Goal: Check status

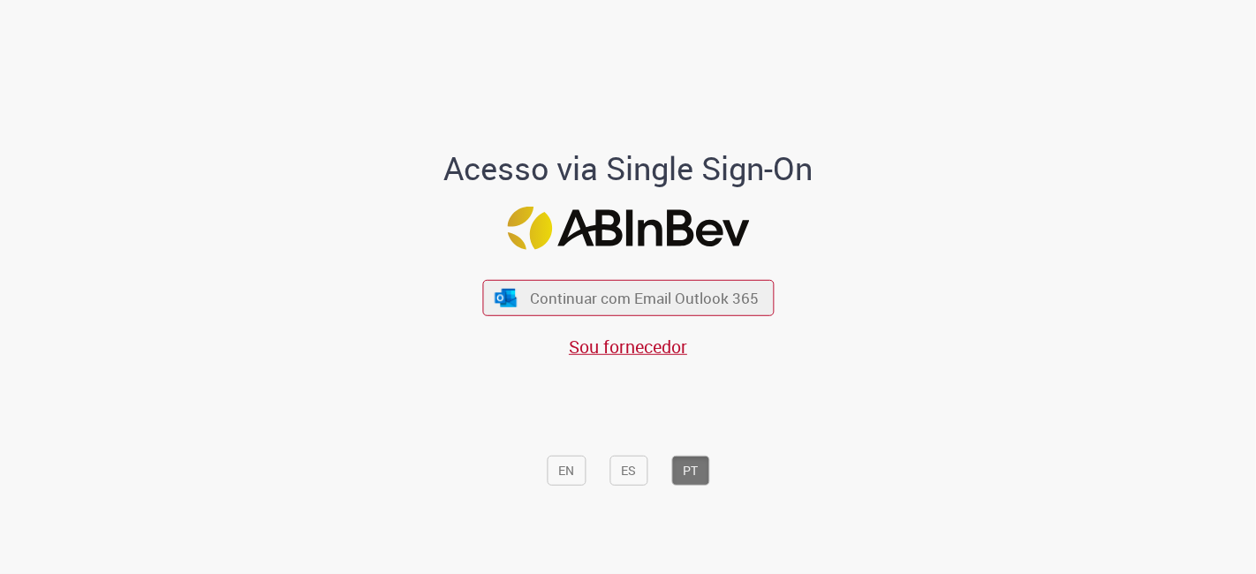
click at [645, 306] on span "Continuar com Email Outlook 365" at bounding box center [645, 298] width 229 height 20
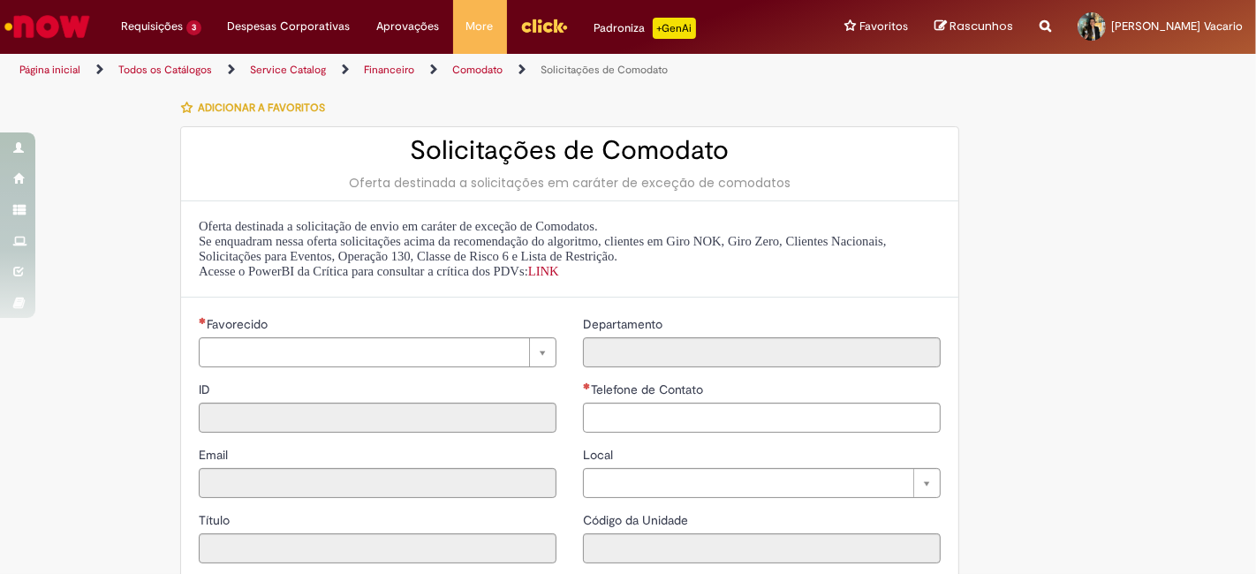
type input "********"
type input "**********"
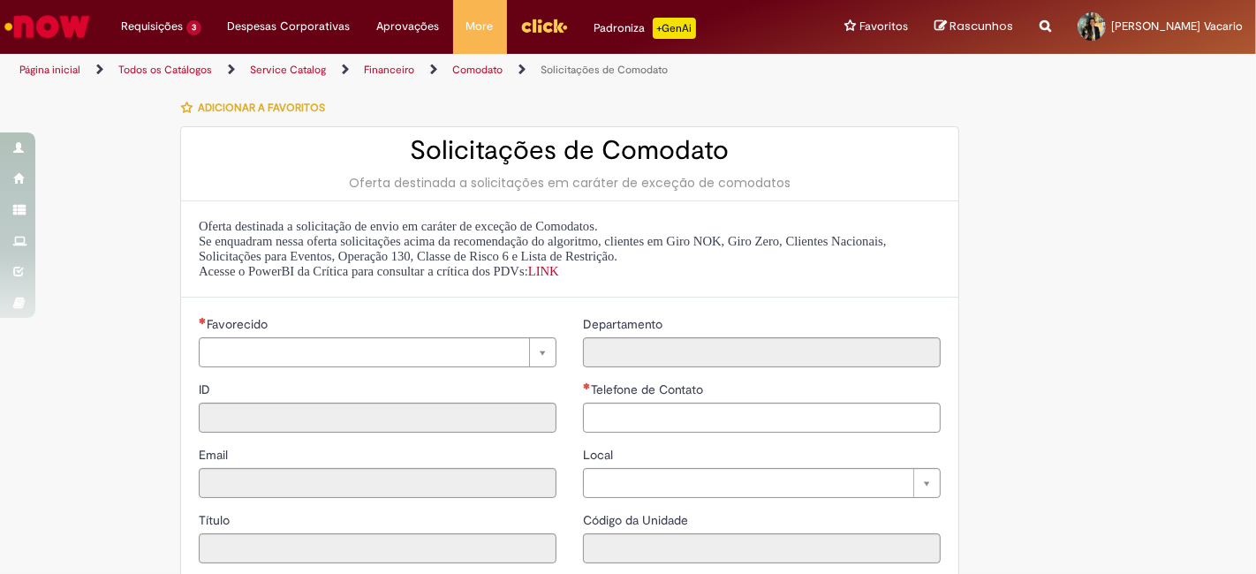
type input "****"
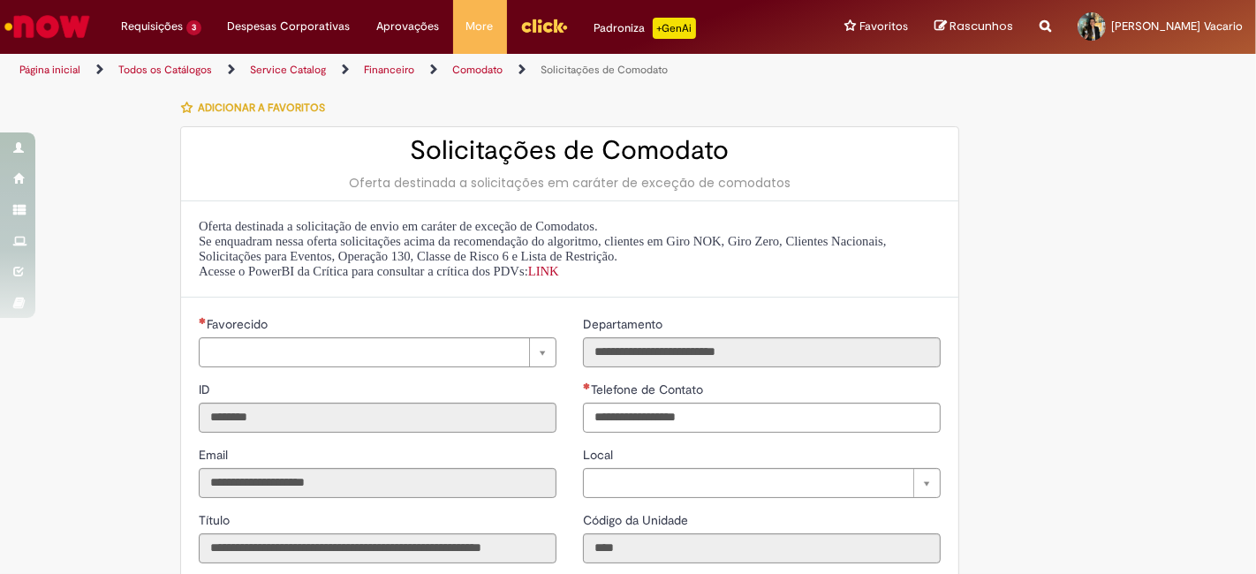
type input "**********"
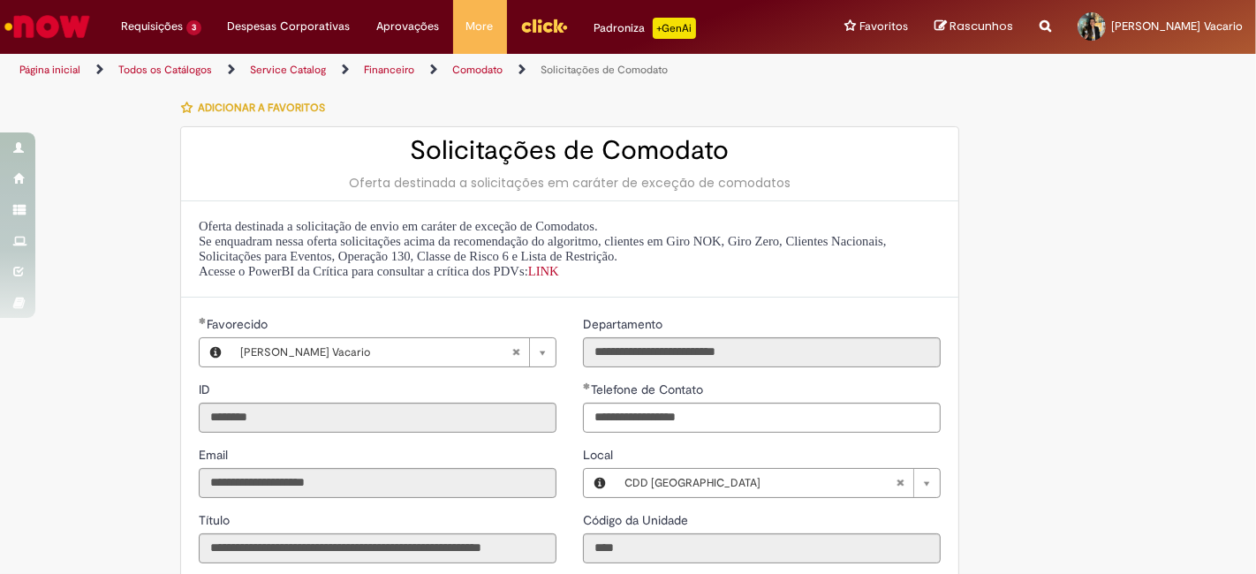
type input "**********"
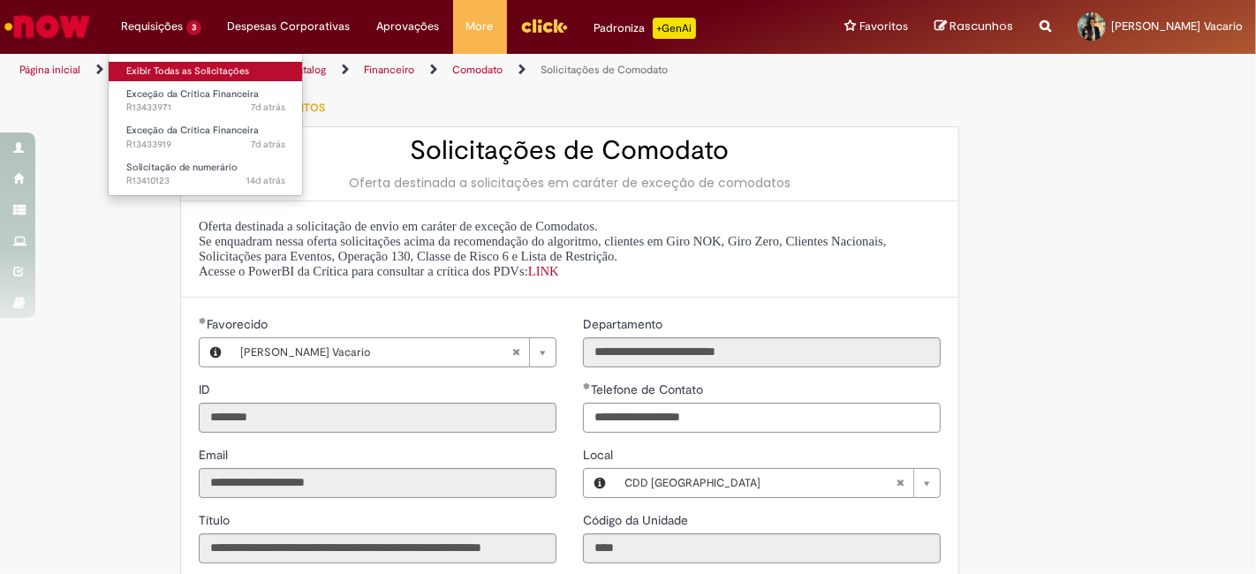
click at [201, 64] on link "Exibir Todas as Solicitações" at bounding box center [206, 71] width 194 height 19
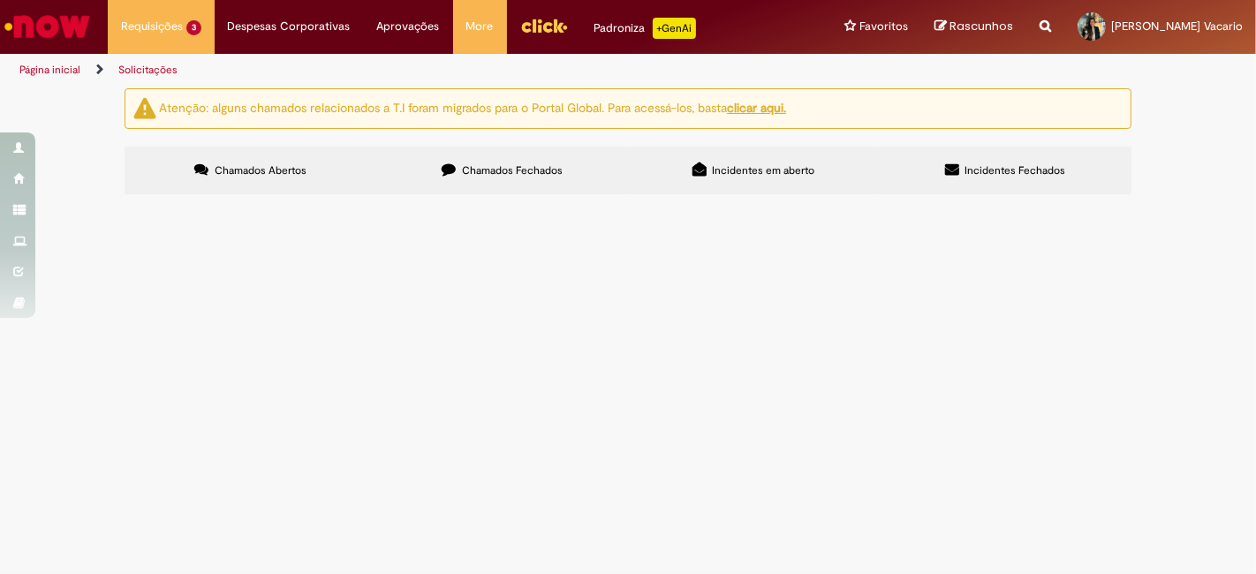
click at [494, 166] on span "Chamados Fechados" at bounding box center [512, 170] width 101 height 14
click at [0, 0] on span "Boa tarde, sou GFNS do CDD Curitiba (BRB4) e solicito expurgo das notas pendent…" at bounding box center [0, 0] width 0 height 0
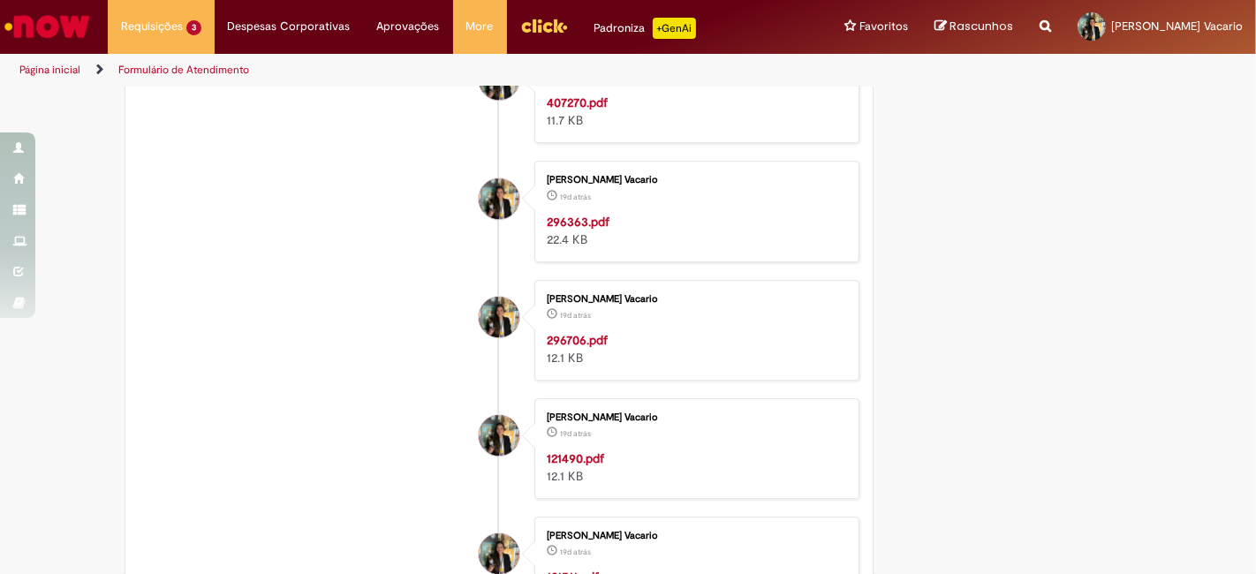
scroll to position [4442, 0]
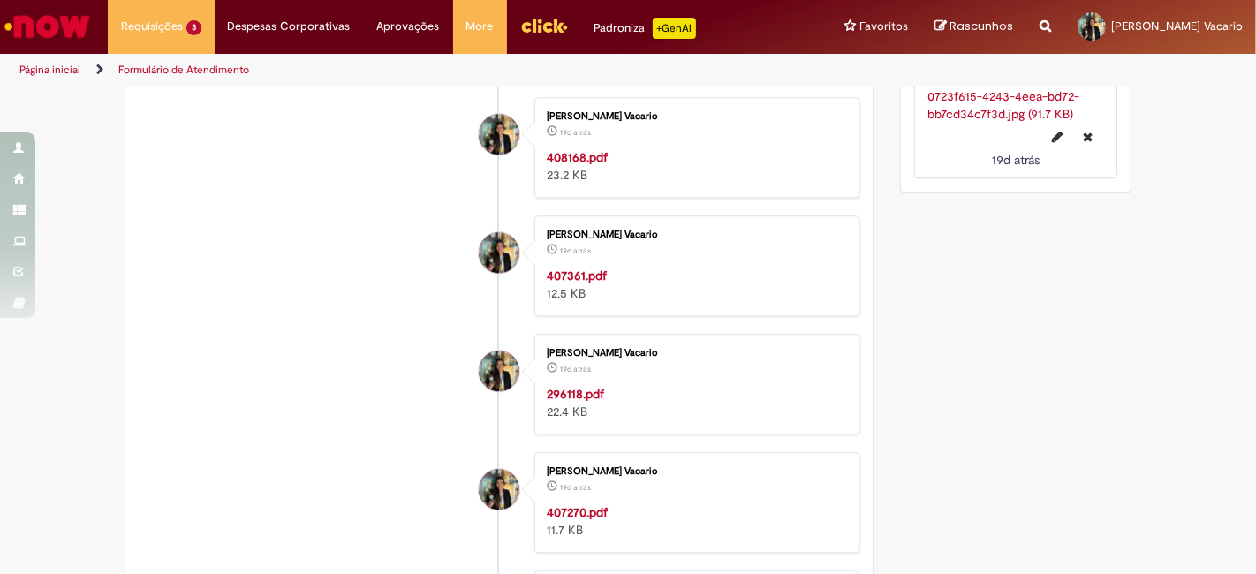
scroll to position [4097, 0]
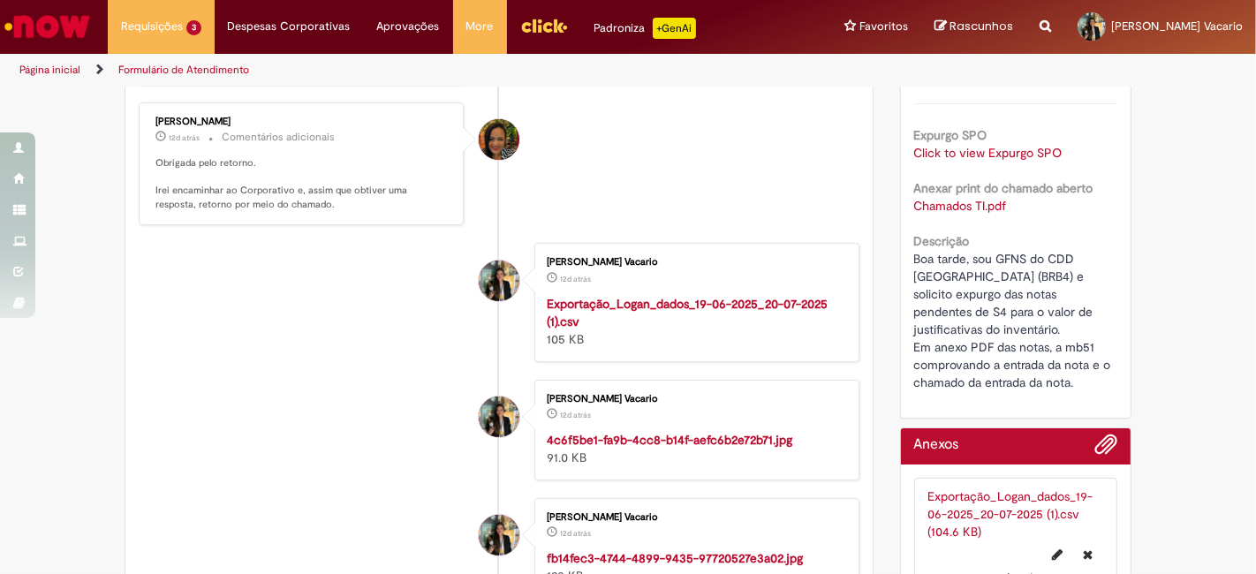
scroll to position [0, 0]
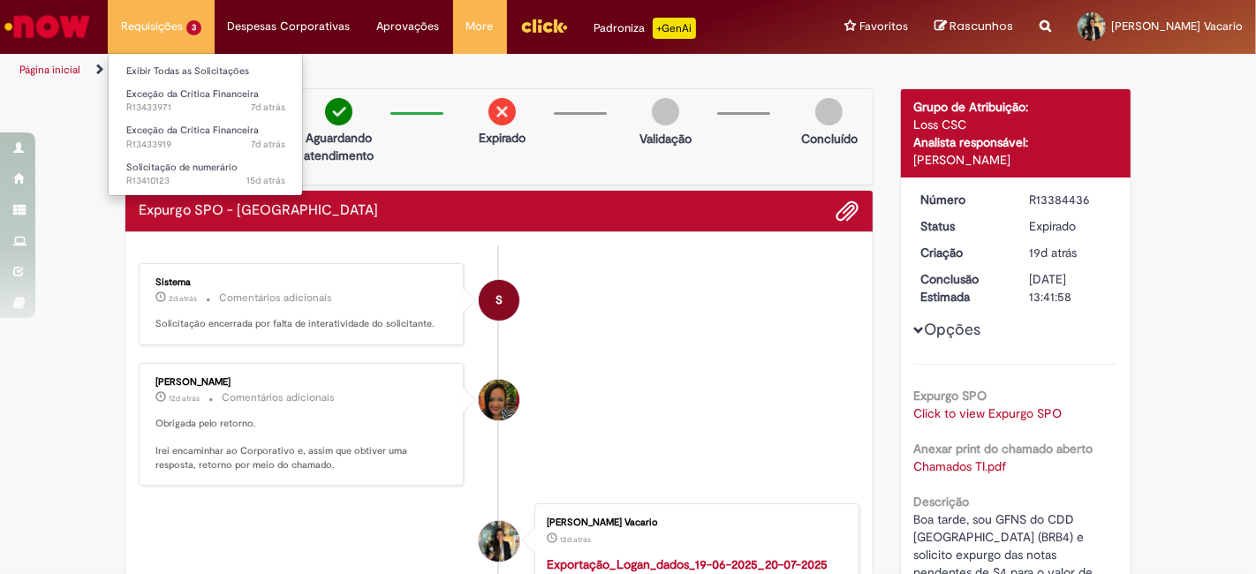
click at [178, 59] on li "Exibir Todas as Solicitações" at bounding box center [206, 69] width 194 height 23
click at [199, 69] on link "Exibir Todas as Solicitações" at bounding box center [206, 71] width 194 height 19
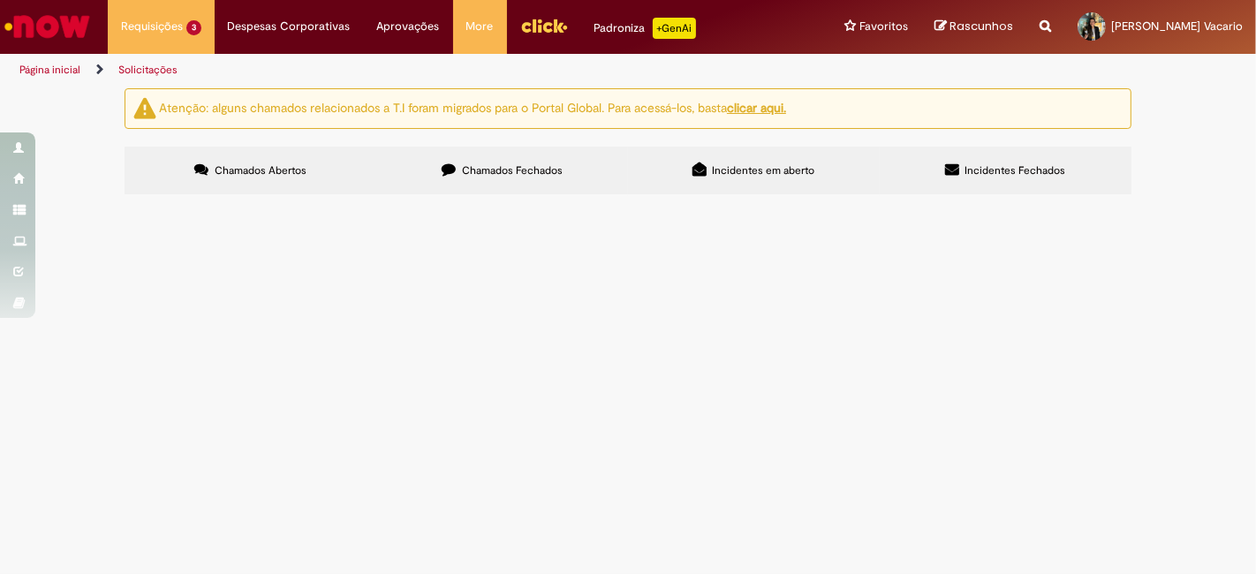
click at [446, 172] on icon at bounding box center [449, 169] width 14 height 14
click at [0, 0] on td "Expirado" at bounding box center [0, 0] width 0 height 0
click at [0, 0] on td "R13383764" at bounding box center [0, 0] width 0 height 0
click at [0, 0] on span "R13383764" at bounding box center [0, 0] width 0 height 0
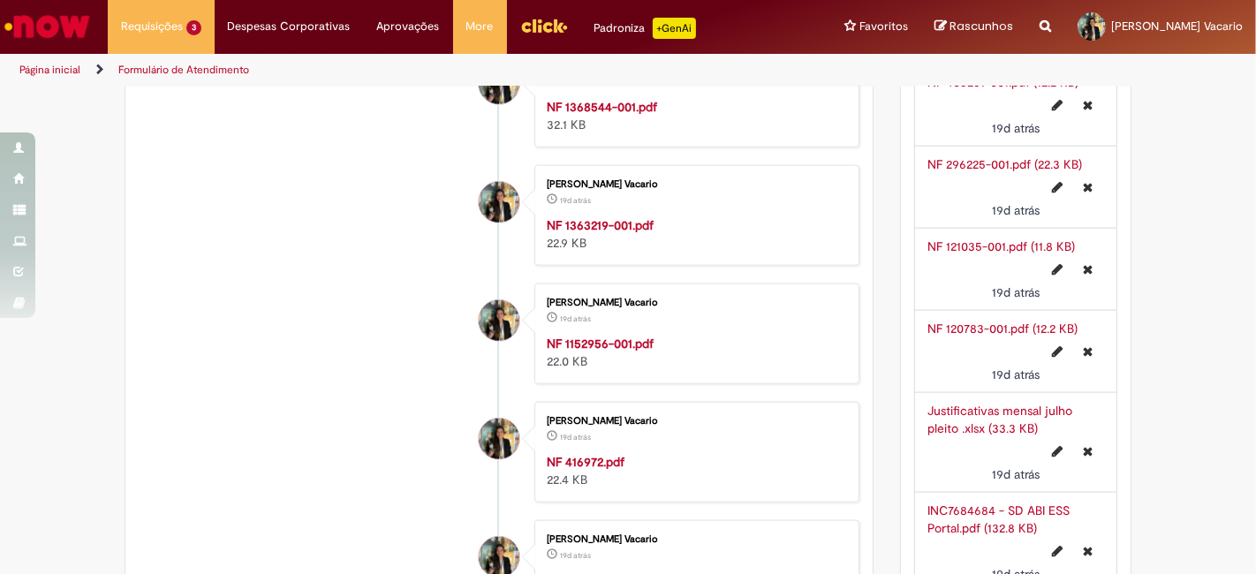
scroll to position [1488, 0]
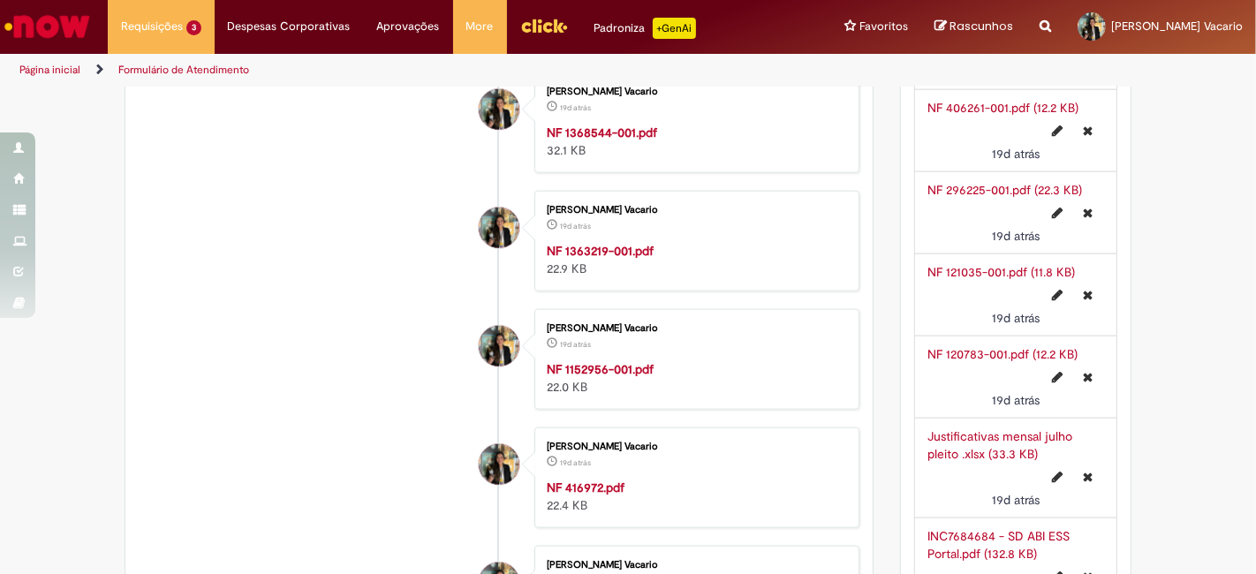
click at [966, 171] on li "NF 296225-001.pdf (22.3 KB) 19d atrás 19 dias atrás" at bounding box center [1016, 212] width 204 height 83
click at [981, 182] on link "NF 296225-001.pdf (22.3 KB)" at bounding box center [1005, 190] width 155 height 16
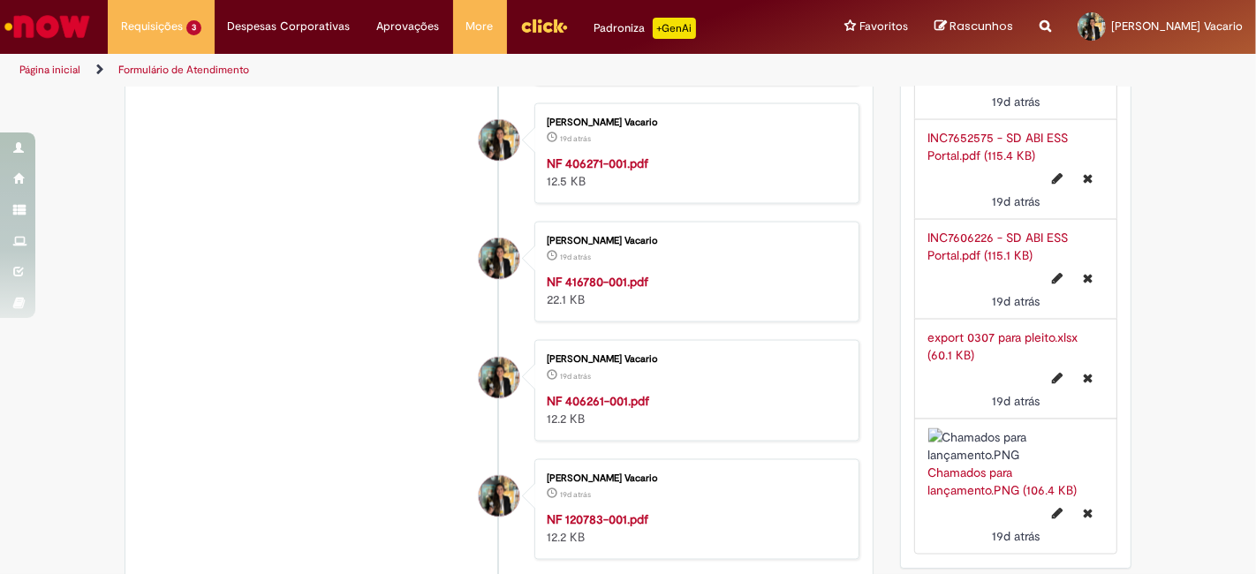
scroll to position [2344, 0]
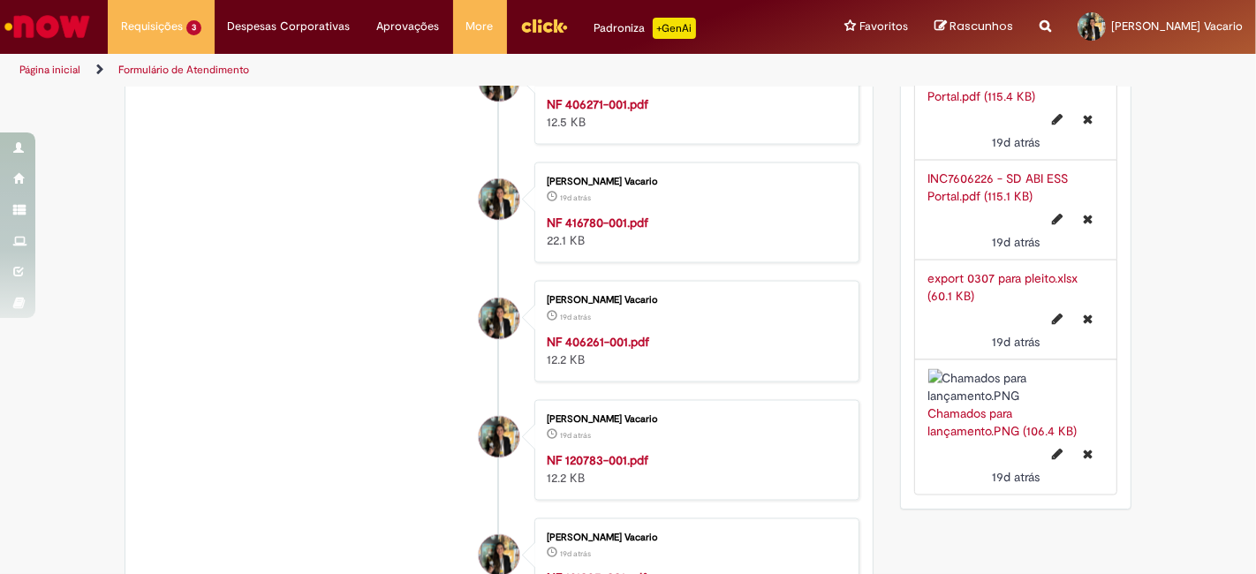
click at [1044, 395] on img at bounding box center [1016, 386] width 176 height 35
click at [1008, 439] on link "Chamados para lançamento.PNG (106.4 KB)" at bounding box center [1002, 422] width 149 height 34
click at [1029, 270] on link "export 0307 para pleito.xlsx (60.1 KB)" at bounding box center [1003, 287] width 150 height 34
click at [981, 172] on link "INC7606226 - SD ABI ESS Portal.pdf (115.1 KB)" at bounding box center [998, 187] width 140 height 34
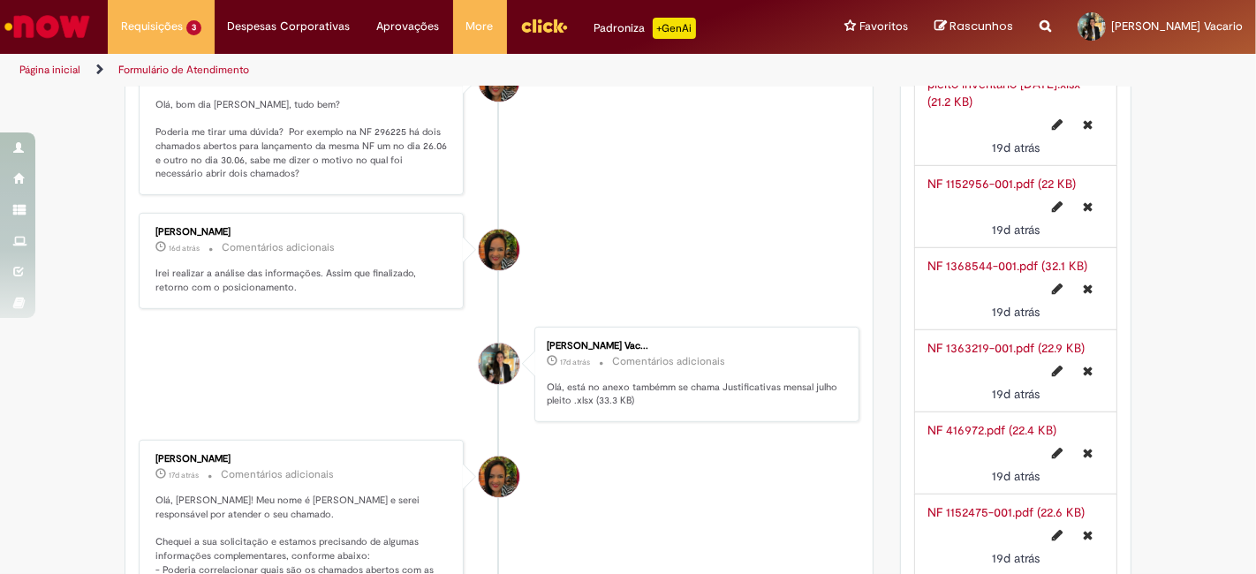
scroll to position [620, 0]
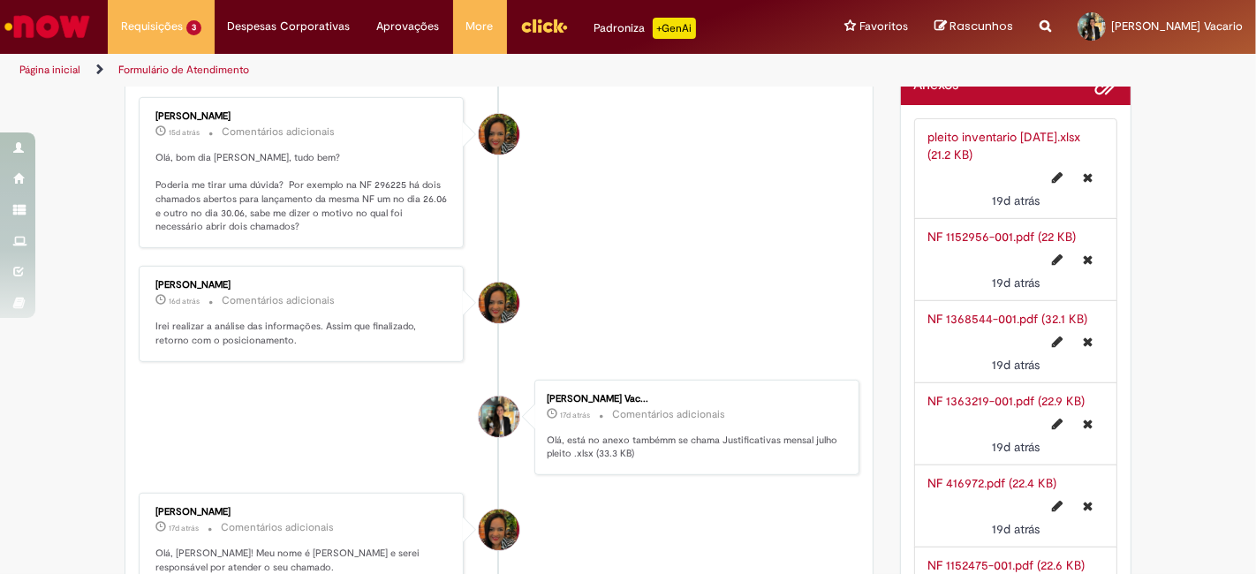
click at [1030, 141] on link "pleito inventario julho2025.xlsx (21.2 KB)" at bounding box center [1004, 146] width 153 height 34
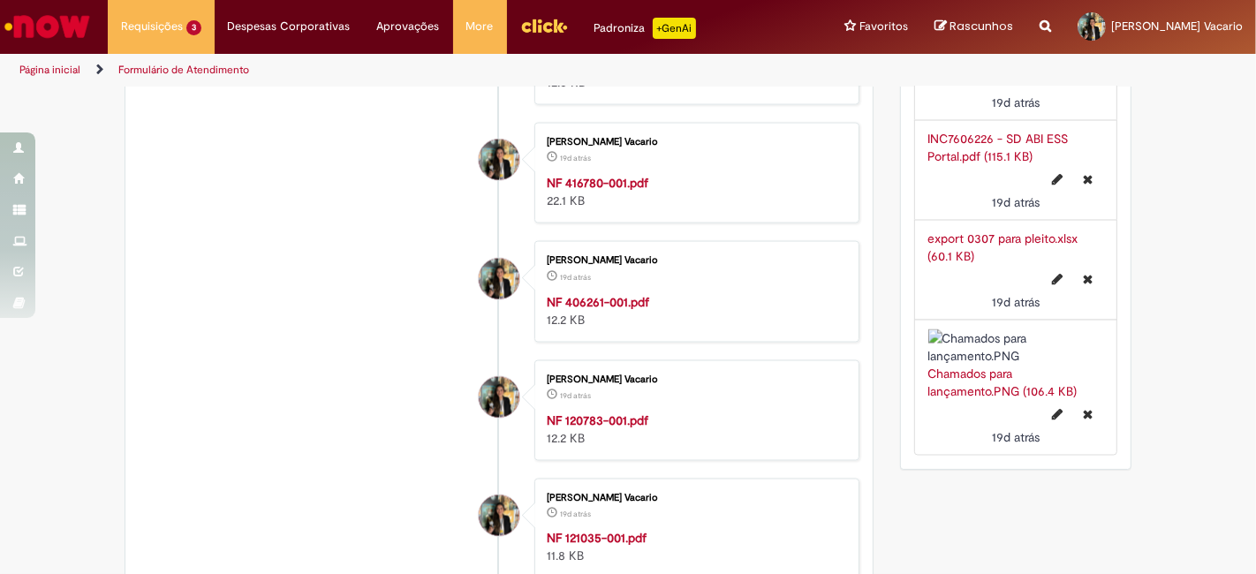
scroll to position [2397, 0]
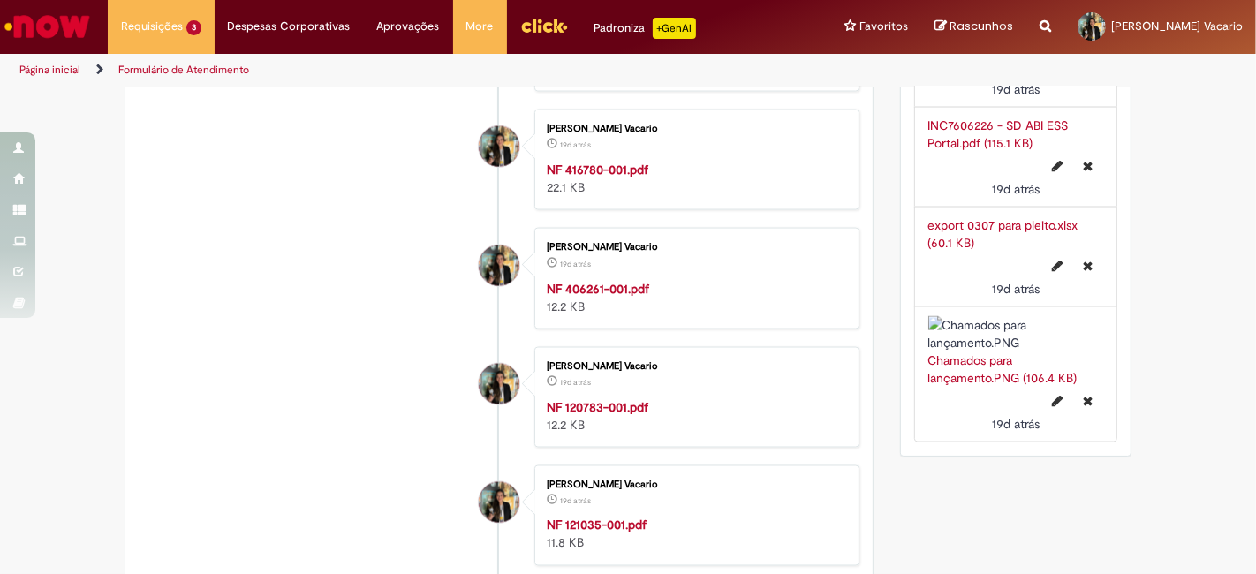
click at [1044, 217] on link "export 0307 para pleito.xlsx (60.1 KB)" at bounding box center [1003, 234] width 150 height 34
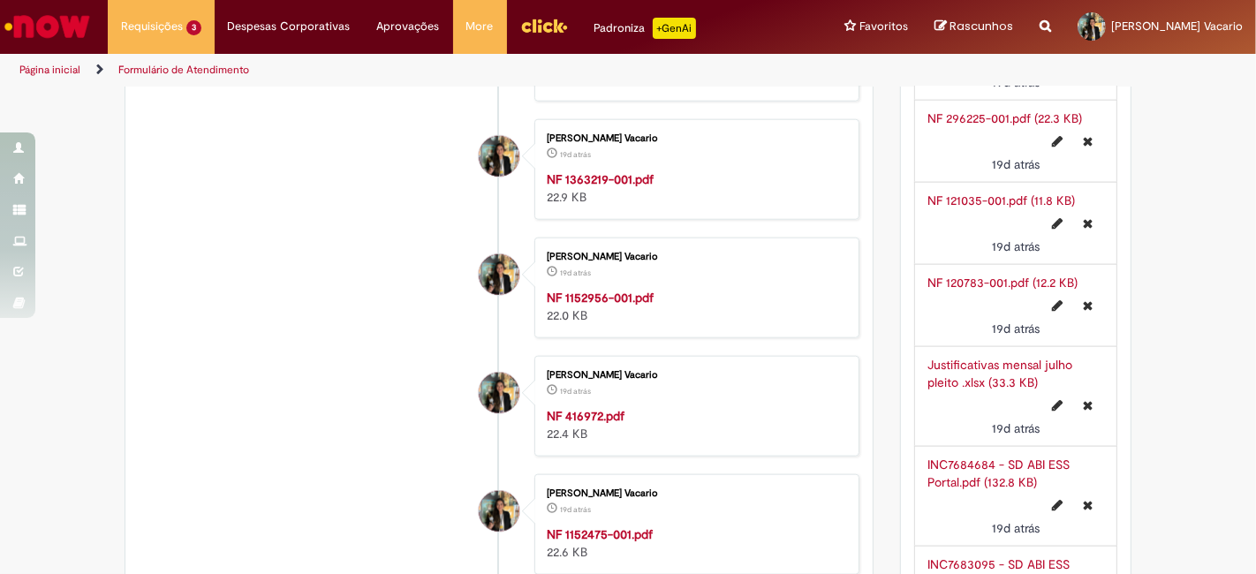
scroll to position [1566, 0]
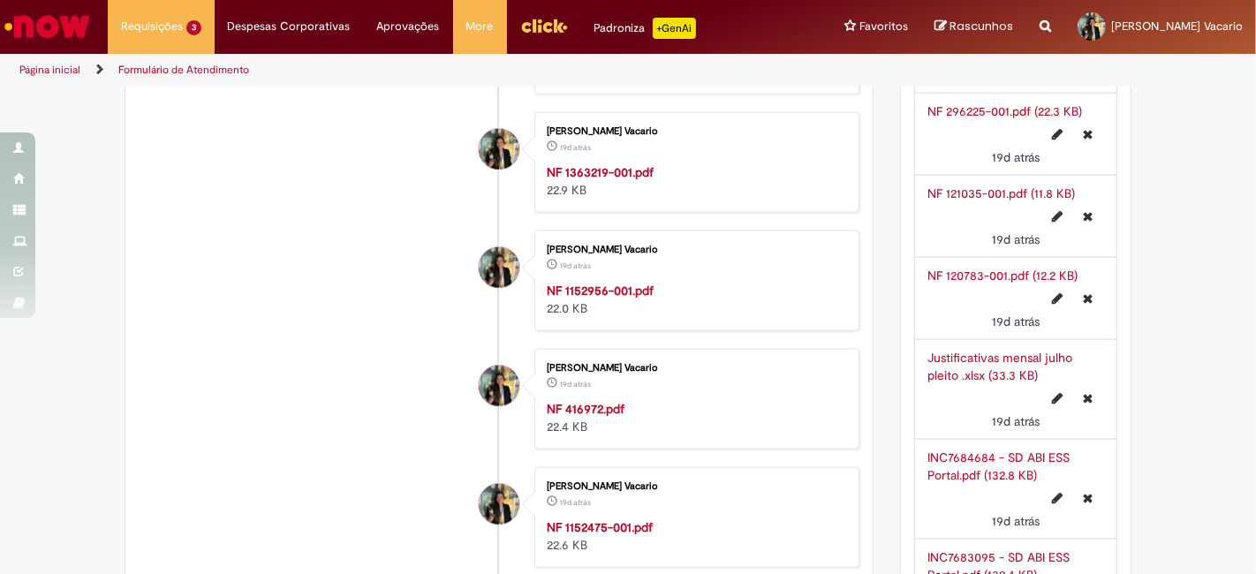
click at [977, 351] on link "Justificativas mensal julho pleito .xlsx (33.3 KB)" at bounding box center [1000, 367] width 145 height 34
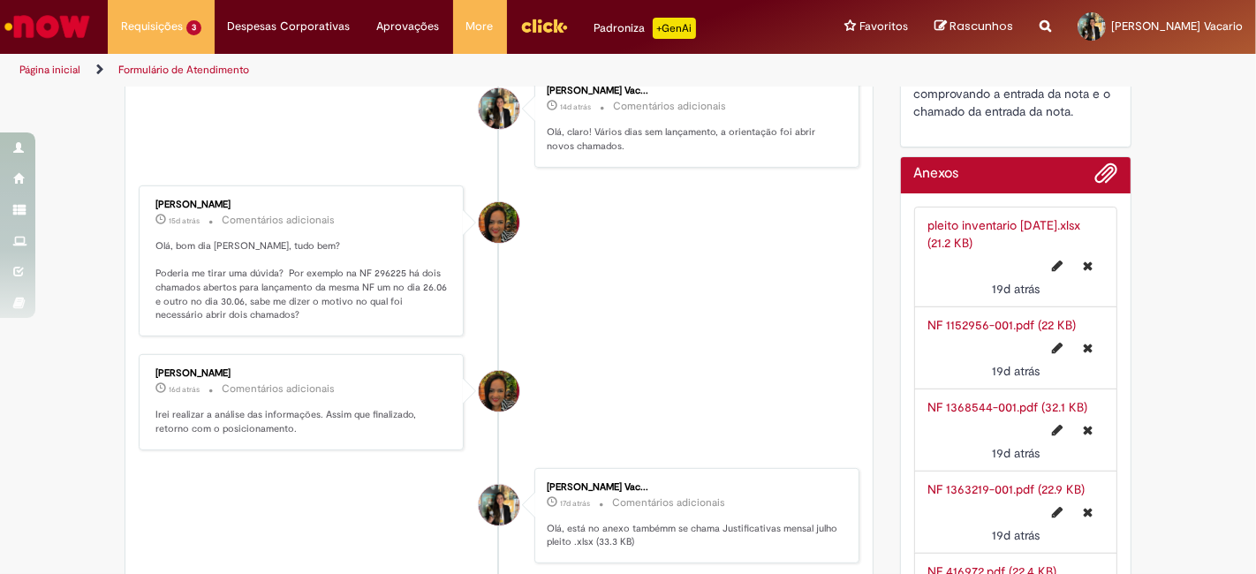
scroll to position [498, 0]
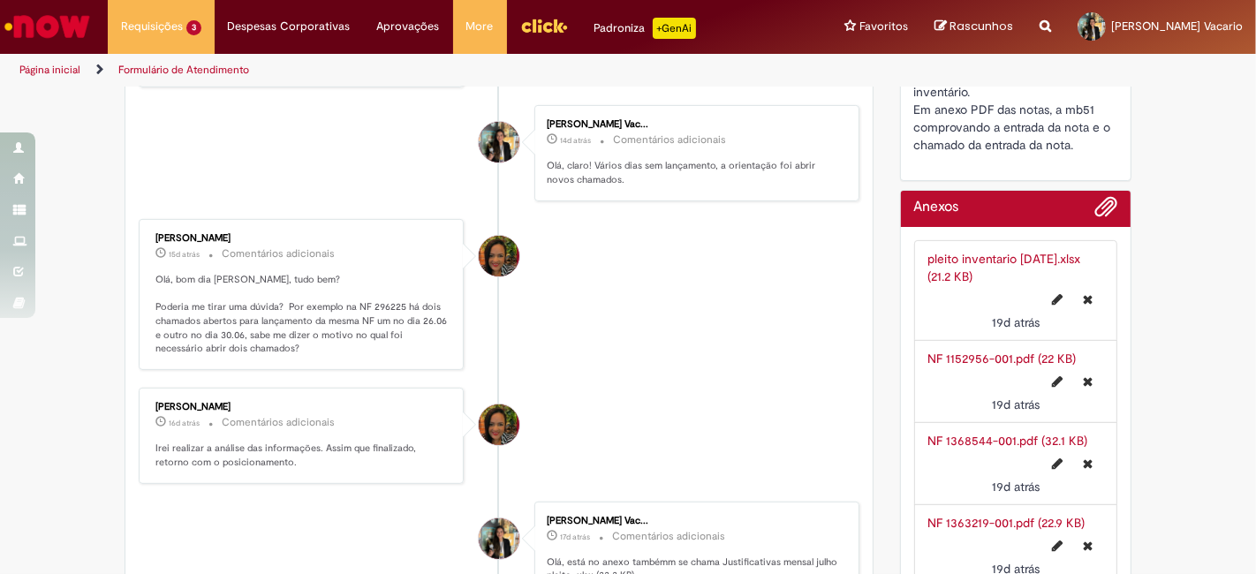
click at [1032, 246] on li "pleito inventario julho2025.xlsx (21.2 KB) 19d atrás 19 dias atrás" at bounding box center [1016, 290] width 204 height 101
click at [1046, 257] on link "pleito inventario julho2025.xlsx (21.2 KB)" at bounding box center [1004, 268] width 153 height 34
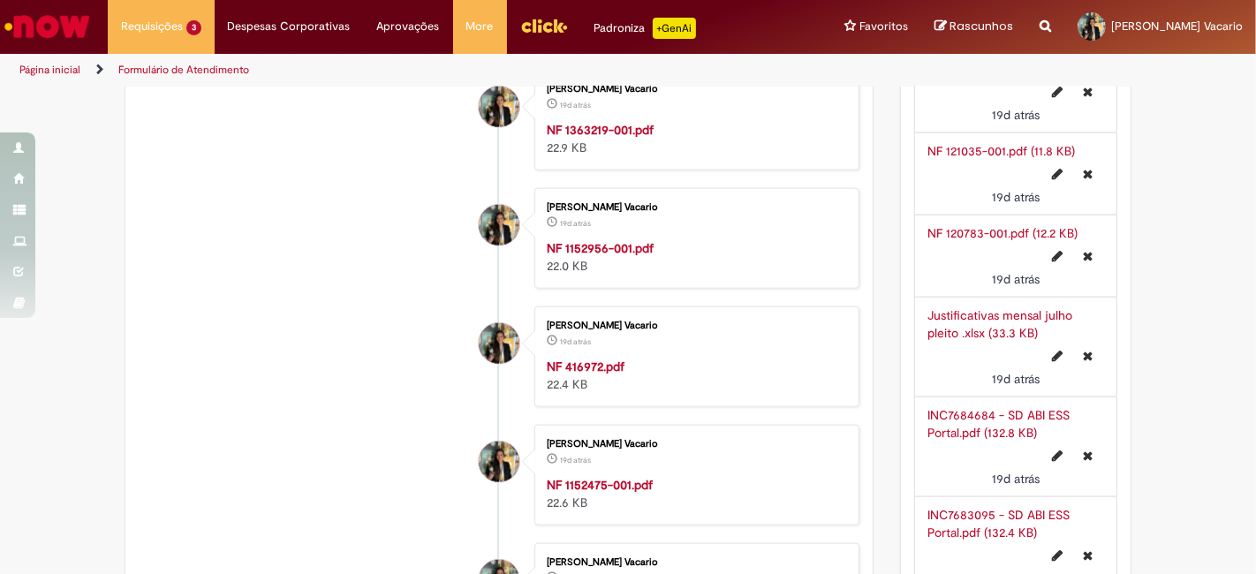
scroll to position [1628, 0]
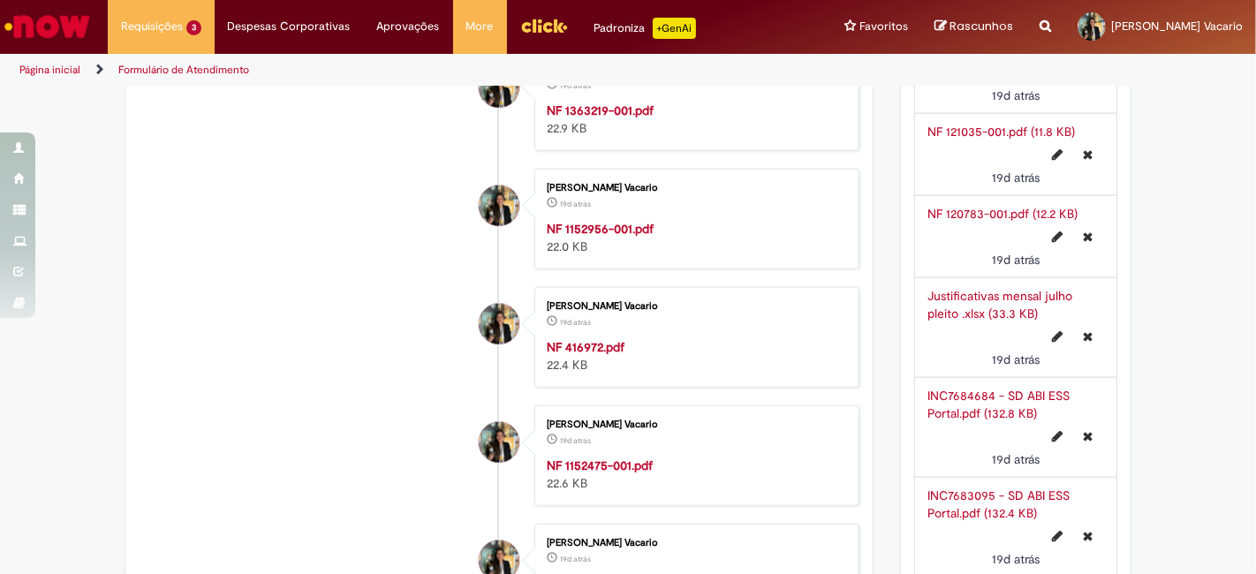
click at [998, 292] on link "Justificativas mensal julho pleito .xlsx (33.3 KB)" at bounding box center [1000, 305] width 145 height 34
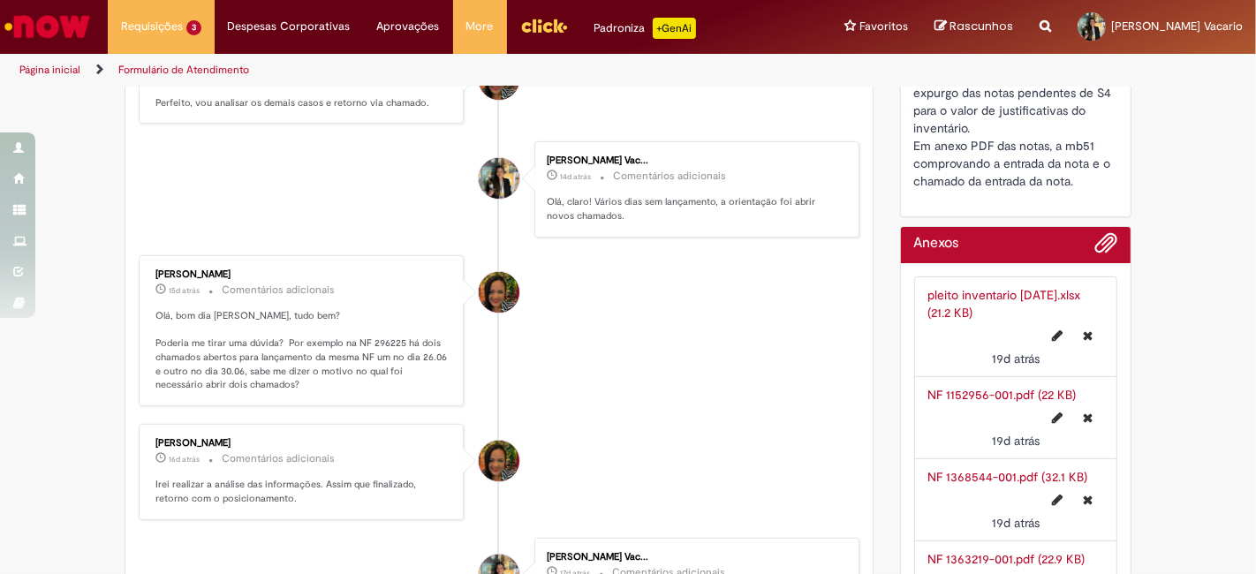
scroll to position [0, 0]
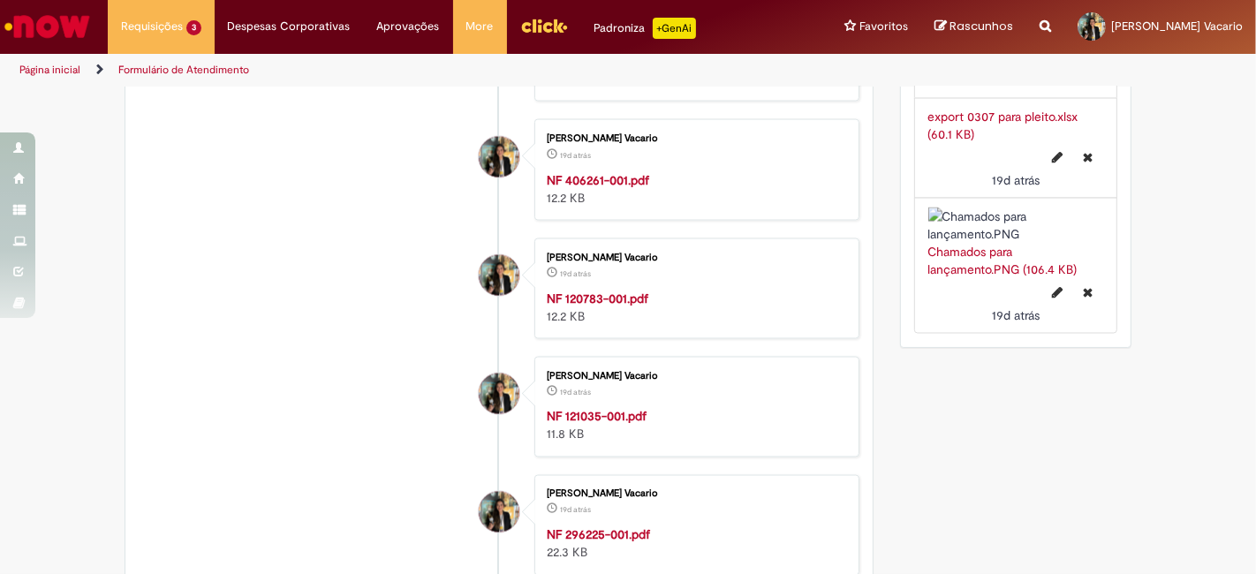
scroll to position [2500, 0]
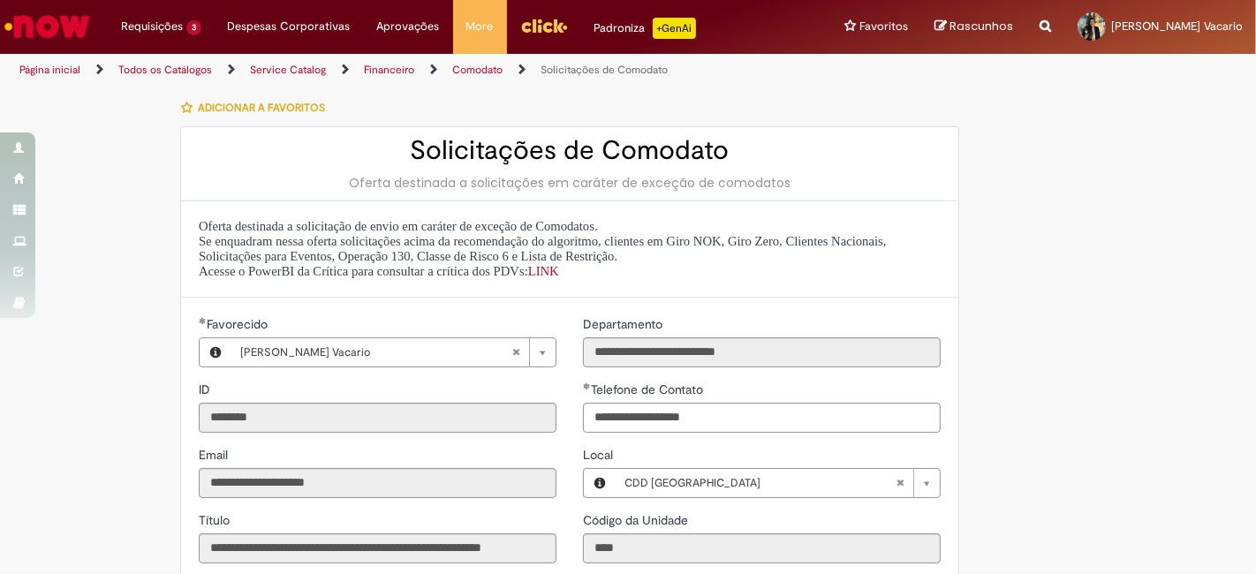
click at [40, 72] on link "Página inicial" at bounding box center [49, 70] width 61 height 14
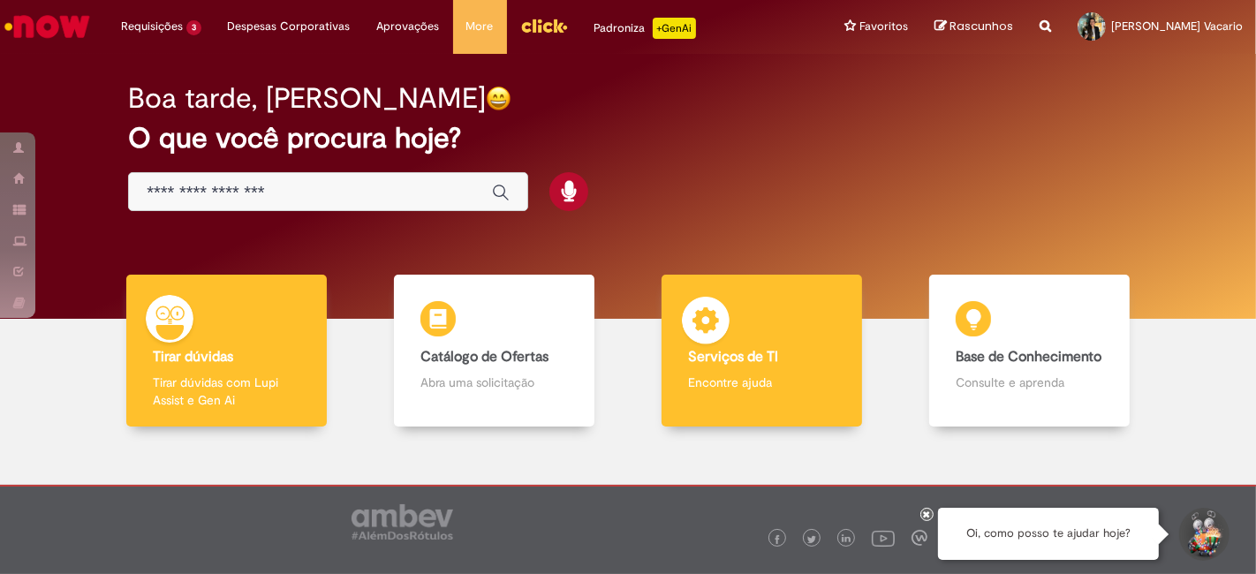
click at [788, 344] on div "Serviços de TI Serviços de TI Encontre ajuda" at bounding box center [761, 351] width 201 height 153
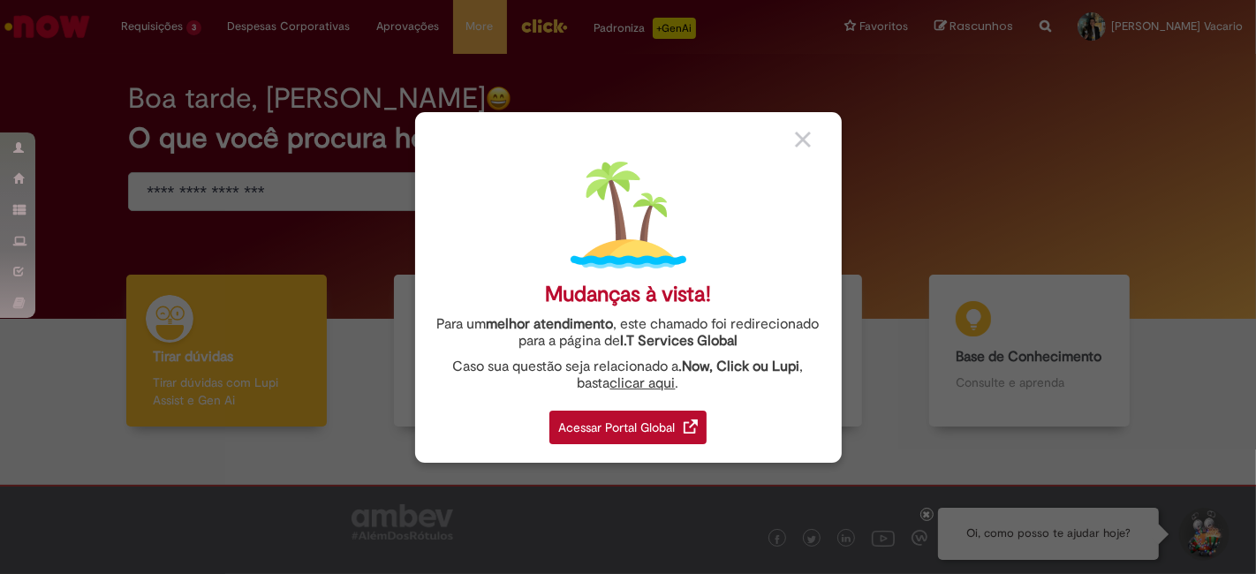
click at [643, 422] on div "Acessar Portal Global" at bounding box center [627, 428] width 157 height 34
